Goal: Check status: Check status

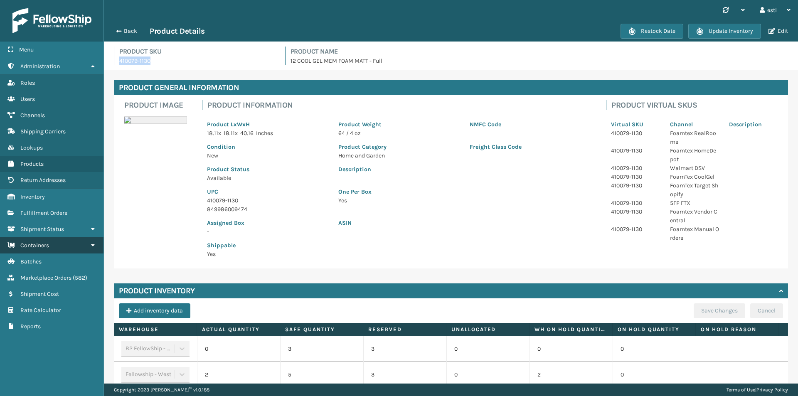
scroll to position [226, 0]
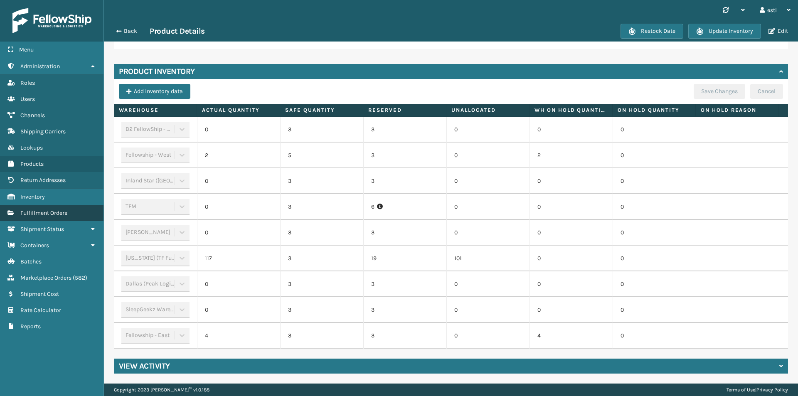
click at [37, 209] on span "Fulfillment Orders" at bounding box center [43, 212] width 47 height 7
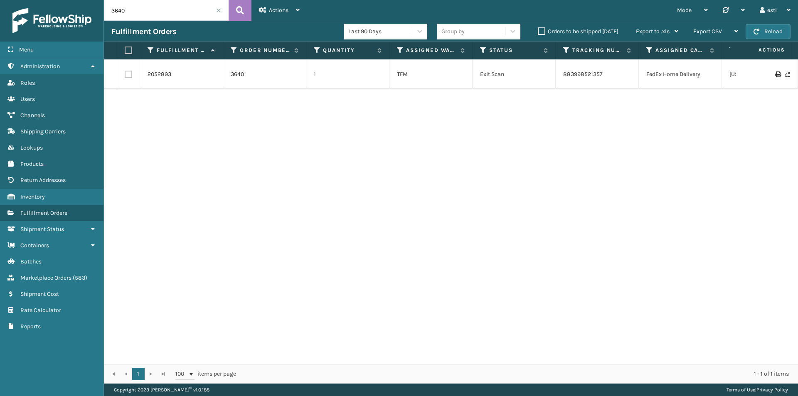
drag, startPoint x: 142, startPoint y: 10, endPoint x: 112, endPoint y: 12, distance: 30.4
click at [114, 12] on input "3640" at bounding box center [166, 10] width 125 height 21
click at [110, 12] on input "3640" at bounding box center [166, 10] width 125 height 21
type input "0"
paste input "89108"
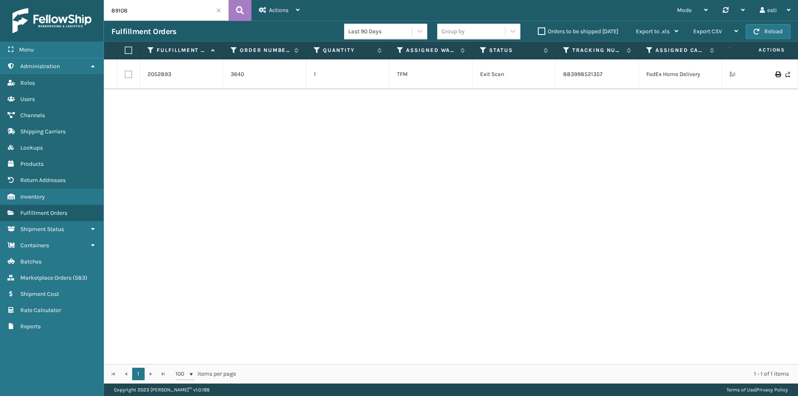
type input "89108"
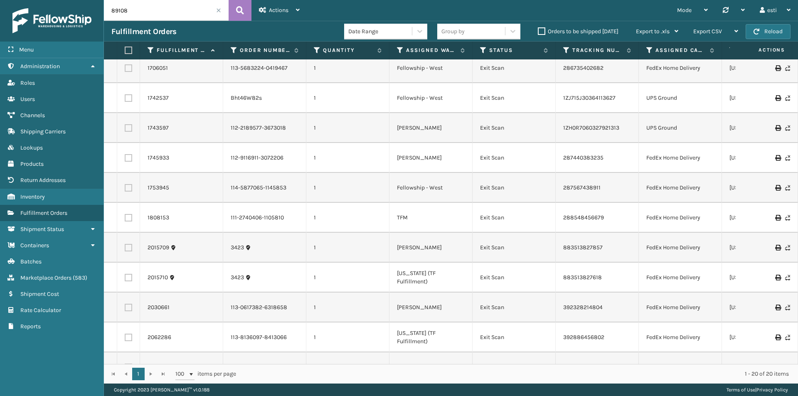
scroll to position [300, 0]
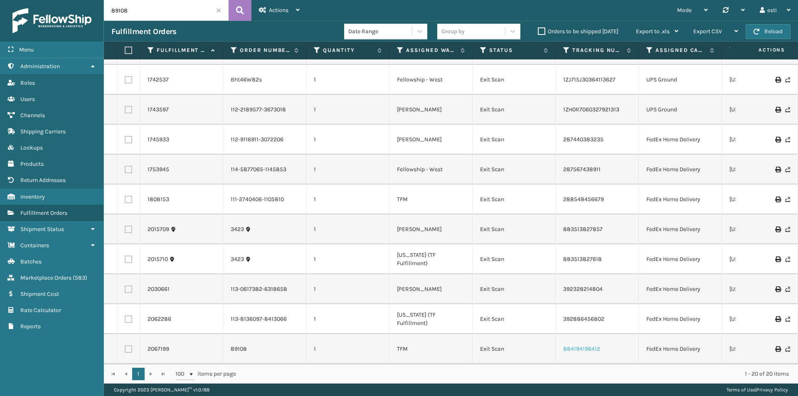
click at [572, 345] on link "884194196412" at bounding box center [581, 348] width 37 height 7
